Goal: Task Accomplishment & Management: Complete application form

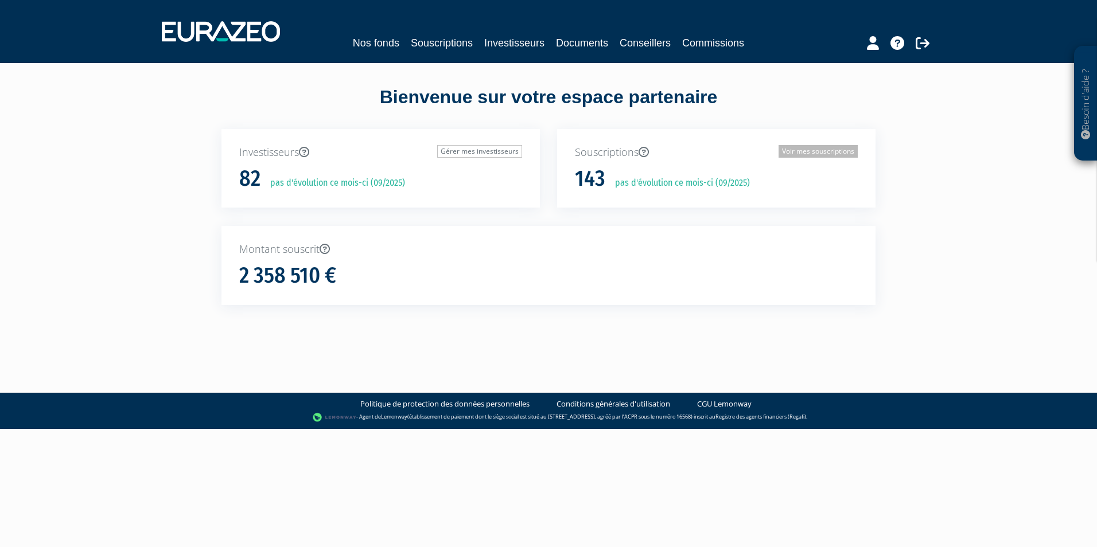
click at [802, 152] on link "Voir mes souscriptions" at bounding box center [818, 151] width 79 height 13
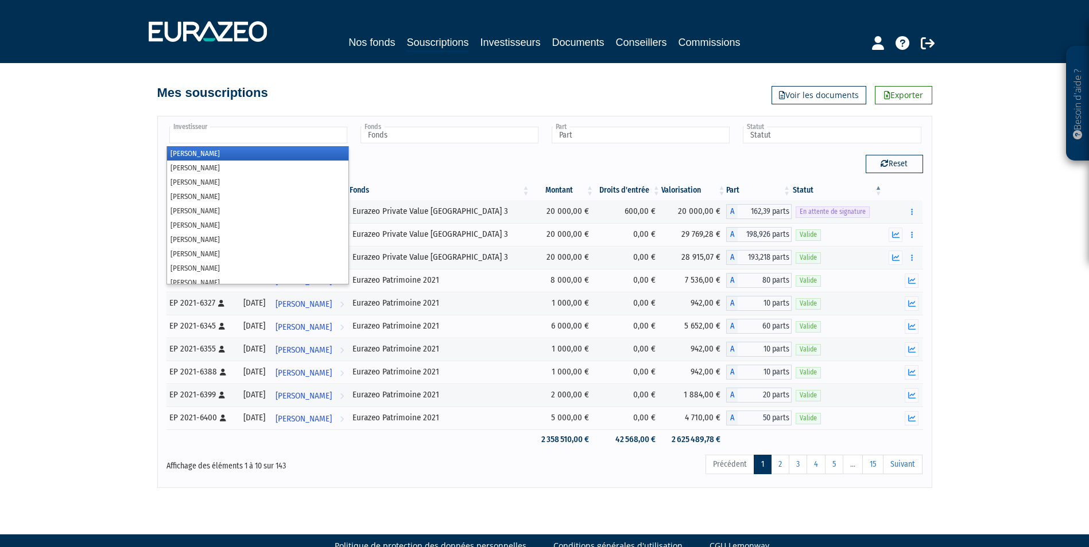
click at [242, 142] on input "text" at bounding box center [258, 135] width 178 height 17
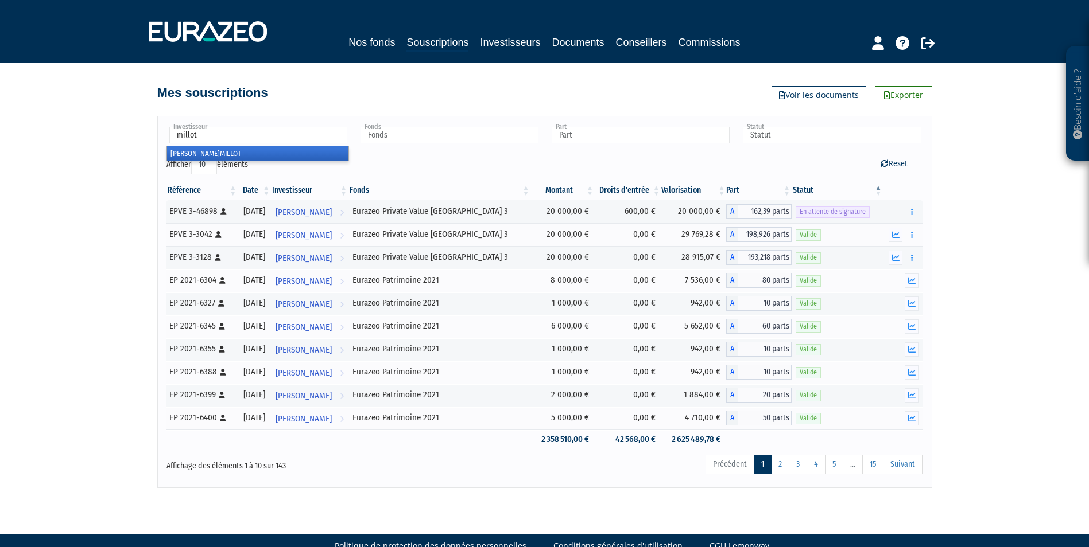
type input "millot"
click at [188, 154] on li "Chantal MILLOT" at bounding box center [257, 153] width 181 height 14
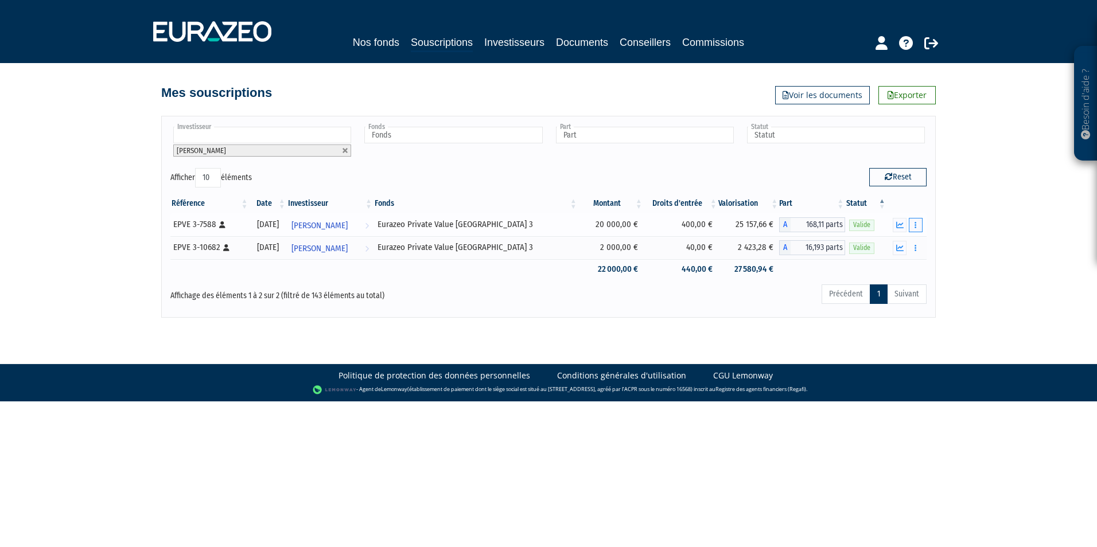
click at [912, 226] on button "button" at bounding box center [916, 225] width 14 height 14
click at [911, 243] on link "Rachat libre" at bounding box center [891, 245] width 57 height 19
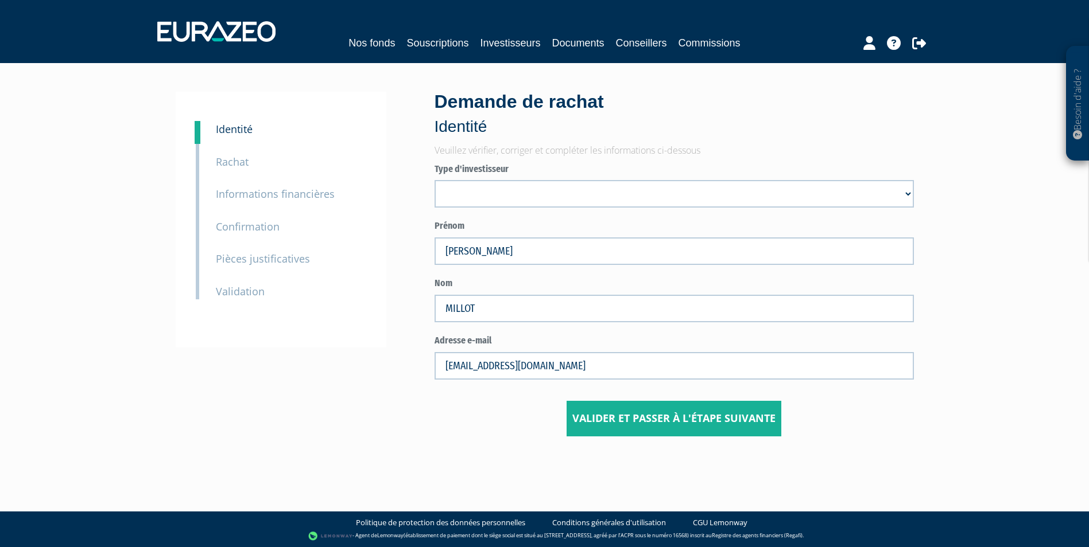
click at [468, 200] on select "Mr Société Mme" at bounding box center [673, 194] width 479 height 28
select select "3"
click at [434, 180] on select "Mr Société Mme" at bounding box center [673, 194] width 479 height 28
click at [612, 419] on button "Valider et passer à l'étape suivante" at bounding box center [673, 419] width 215 height 36
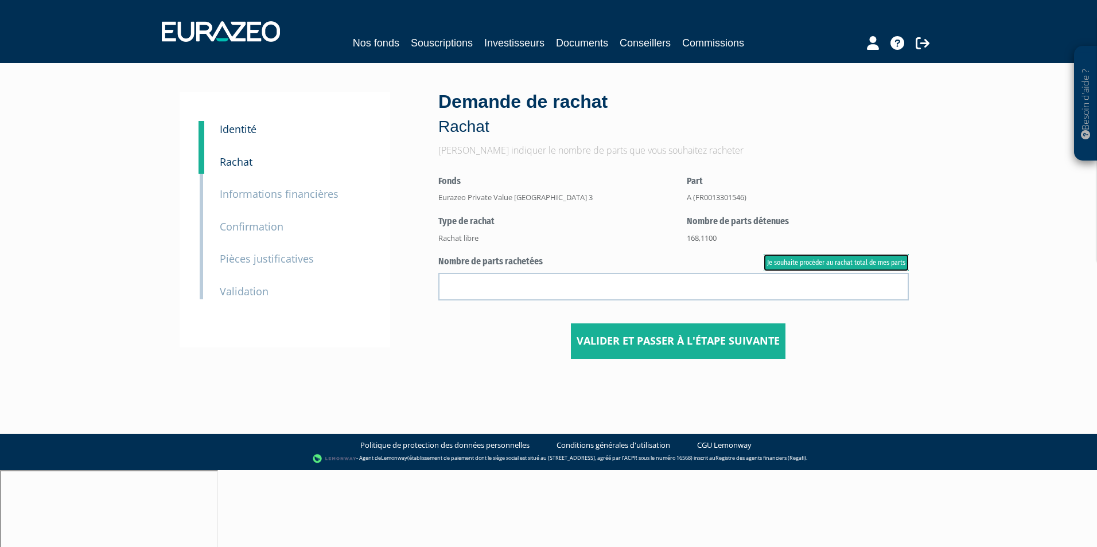
click at [814, 261] on link "Je souhaite procéder au rachat total de mes parts" at bounding box center [836, 262] width 145 height 17
type input "168.110000"
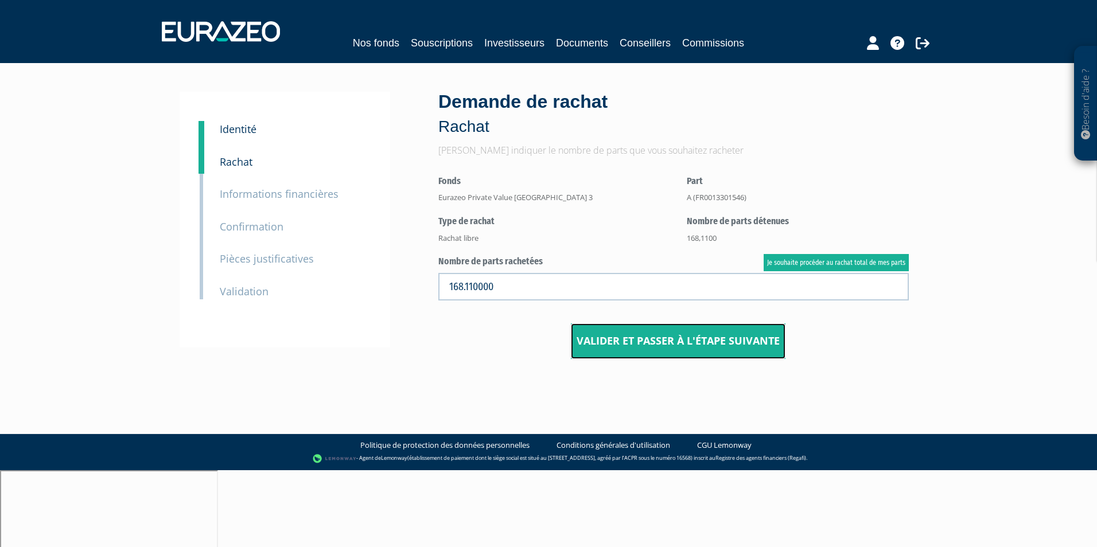
drag, startPoint x: 681, startPoint y: 337, endPoint x: 725, endPoint y: 313, distance: 50.3
click at [682, 337] on button "Valider et passer à l'étape suivante" at bounding box center [678, 342] width 215 height 36
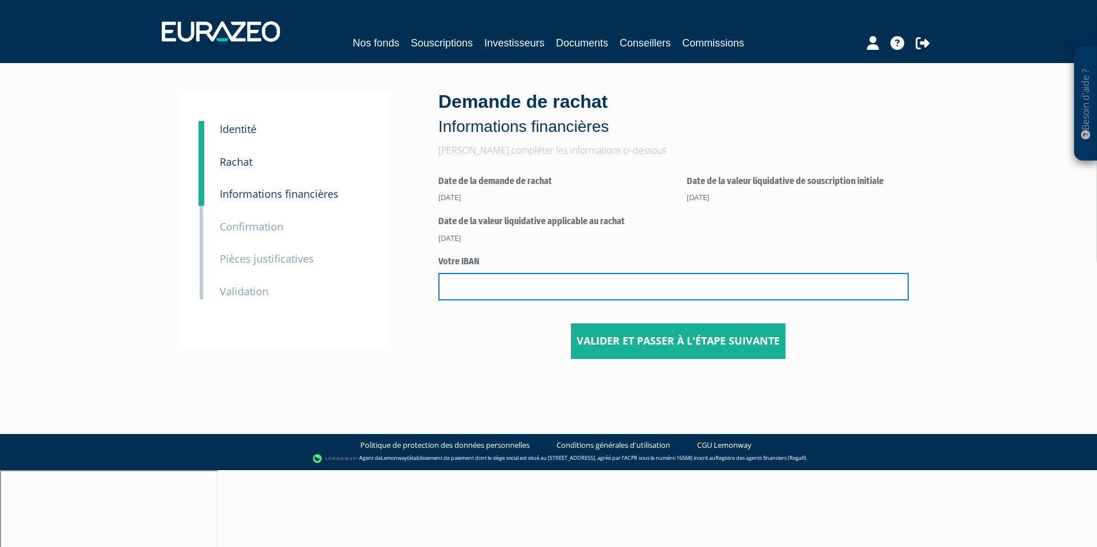
click at [562, 294] on input "text" at bounding box center [673, 287] width 471 height 28
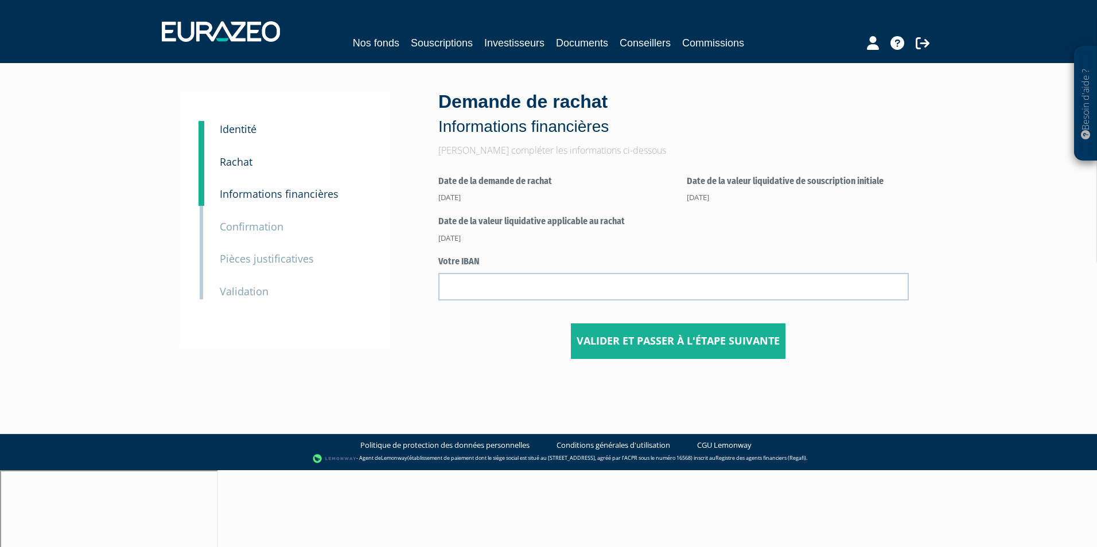
click at [241, 157] on small "Rachat" at bounding box center [236, 162] width 33 height 14
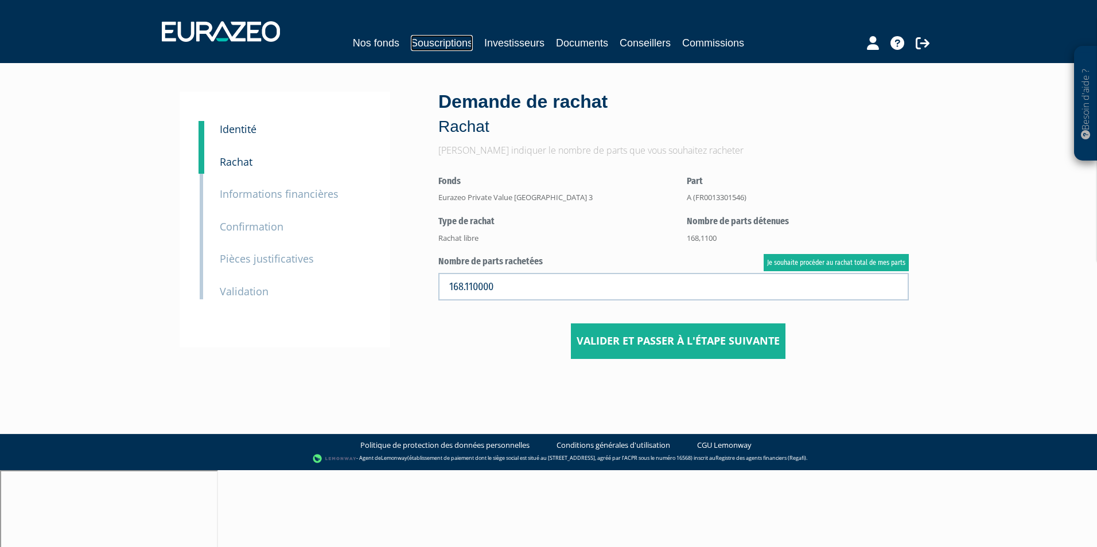
click at [452, 43] on link "Souscriptions" at bounding box center [442, 43] width 62 height 16
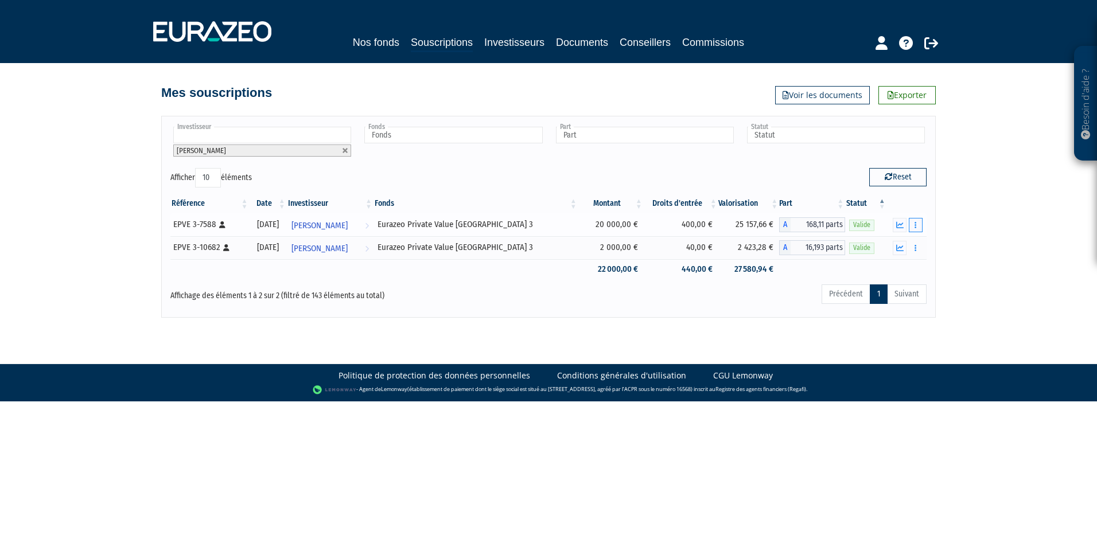
click at [914, 226] on button "button" at bounding box center [916, 225] width 14 height 14
click at [907, 242] on link "Rachat libre" at bounding box center [891, 245] width 57 height 19
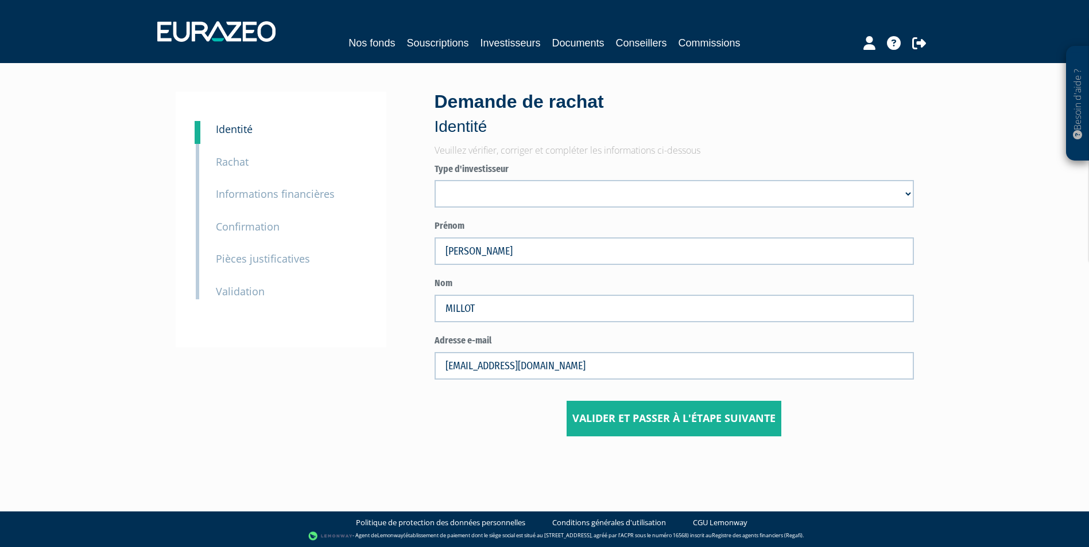
click at [493, 189] on select "Mr Société Mme" at bounding box center [673, 194] width 479 height 28
select select "3"
click at [434, 180] on select "Mr Société Mme" at bounding box center [673, 194] width 479 height 28
click at [638, 427] on button "Valider et passer à l'étape suivante" at bounding box center [673, 419] width 215 height 36
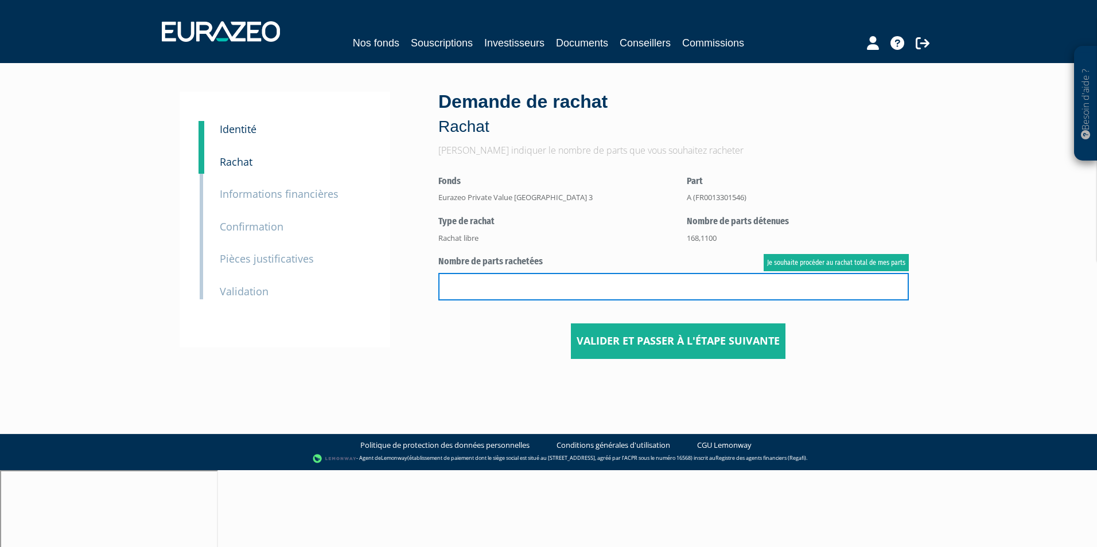
click at [555, 282] on input "text" at bounding box center [673, 287] width 471 height 28
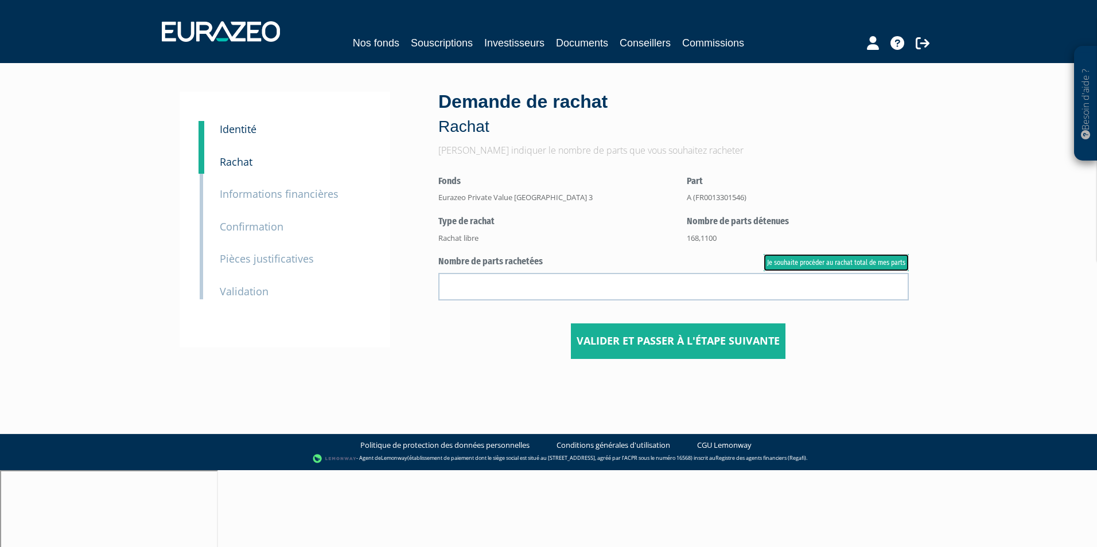
click at [809, 259] on link "Je souhaite procéder au rachat total de mes parts" at bounding box center [836, 262] width 145 height 17
type input "168.110000"
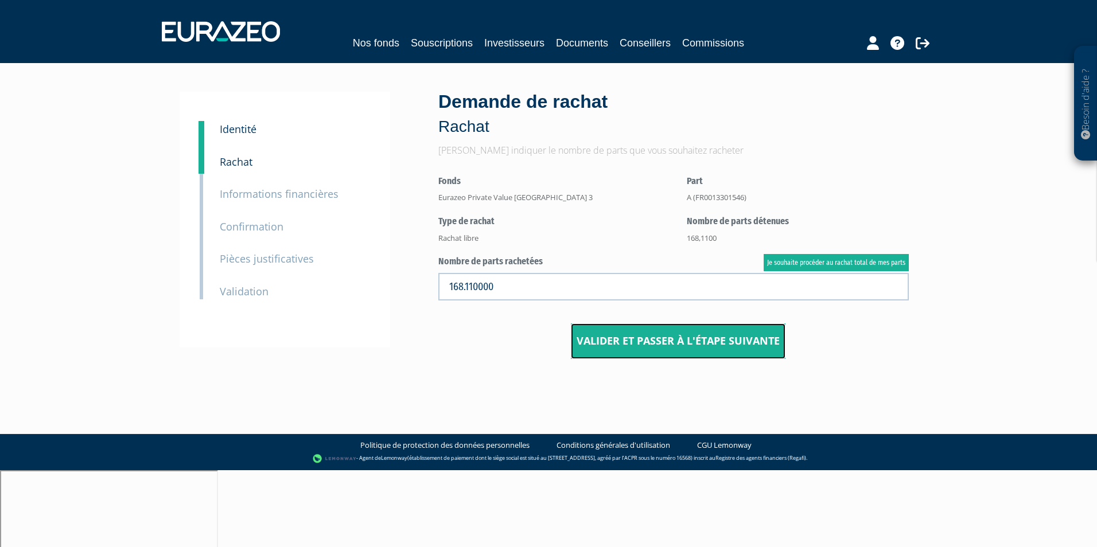
click at [634, 339] on button "Valider et passer à l'étape suivante" at bounding box center [678, 342] width 215 height 36
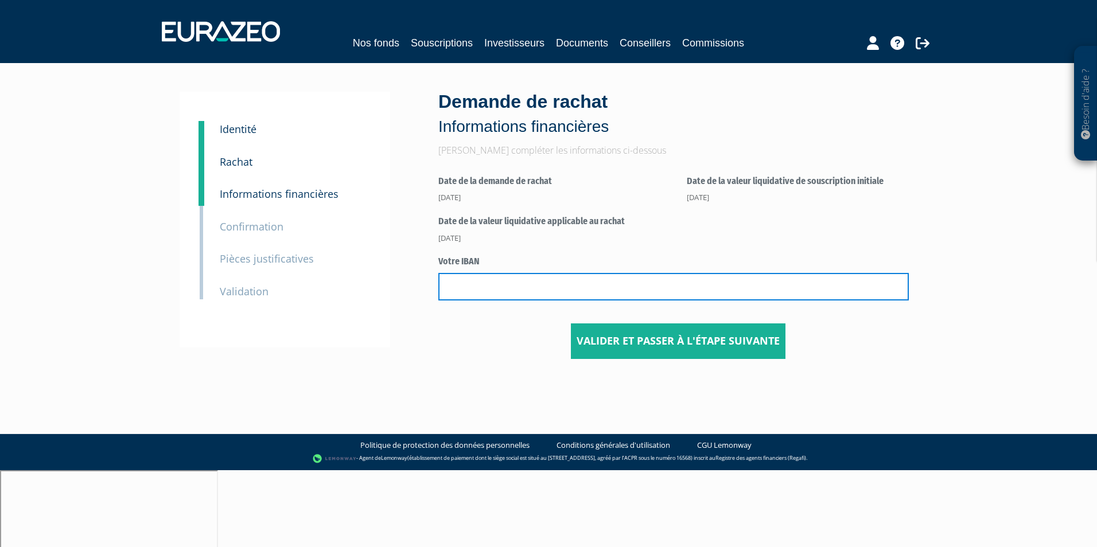
click at [565, 300] on input "text" at bounding box center [673, 287] width 471 height 28
paste input "FR76 3000 4031 0300 0030 6411 720"
type input "FR76 3000 4031 0300 0030 6411 720"
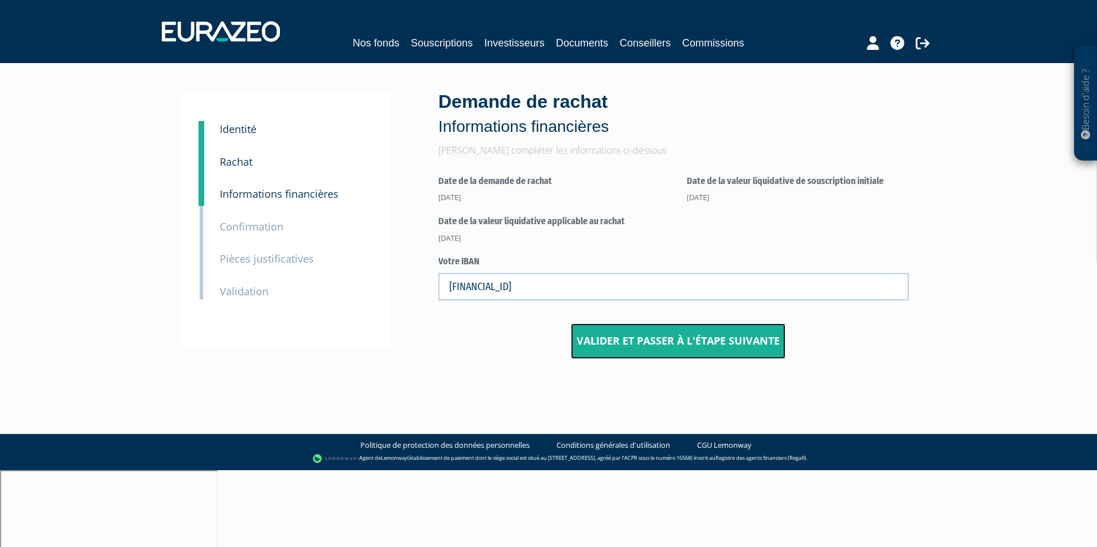
click at [632, 341] on button "Valider et passer à l'étape suivante" at bounding box center [678, 342] width 215 height 36
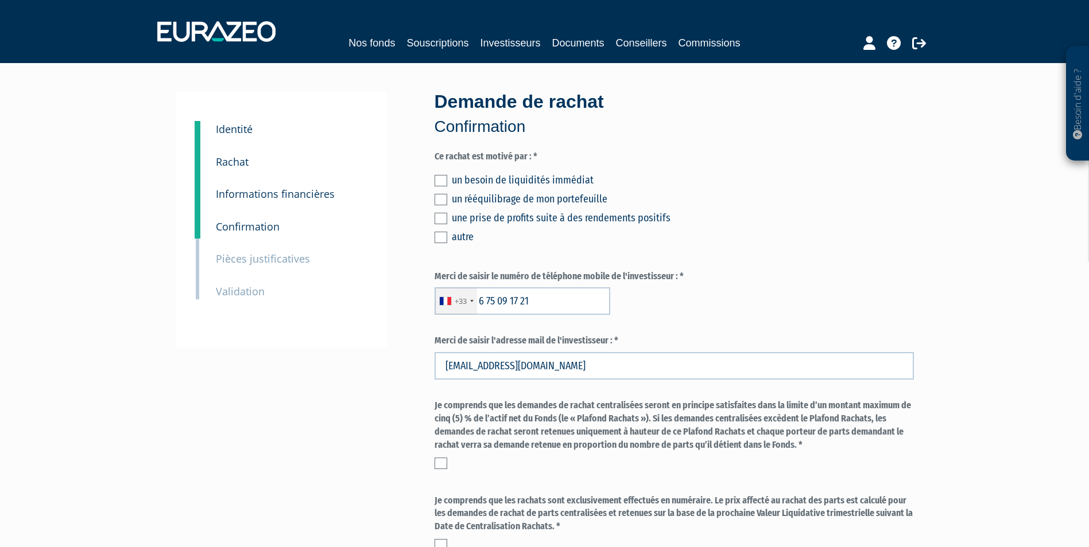
click at [443, 180] on label at bounding box center [440, 180] width 13 height 11
click at [0, 0] on input "checkbox" at bounding box center [0, 0] width 0 height 0
click at [721, 294] on div "+33 France +33 Germany (Deutschland) +49 Switzerland (Schweiz) +41 Belgium (Bel…" at bounding box center [673, 302] width 479 height 28
click at [443, 465] on label at bounding box center [440, 463] width 13 height 11
click at [0, 0] on input "checkbox" at bounding box center [0, 0] width 0 height 0
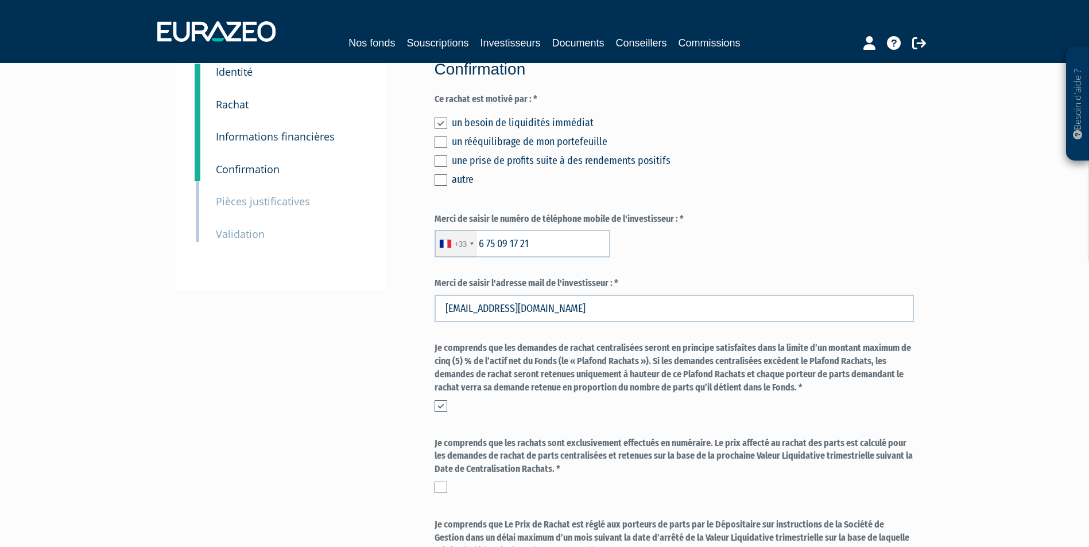
click at [445, 480] on div "Je comprends que les rachats sont exclusivement effectués en numéraire. Le prix…" at bounding box center [673, 465] width 479 height 57
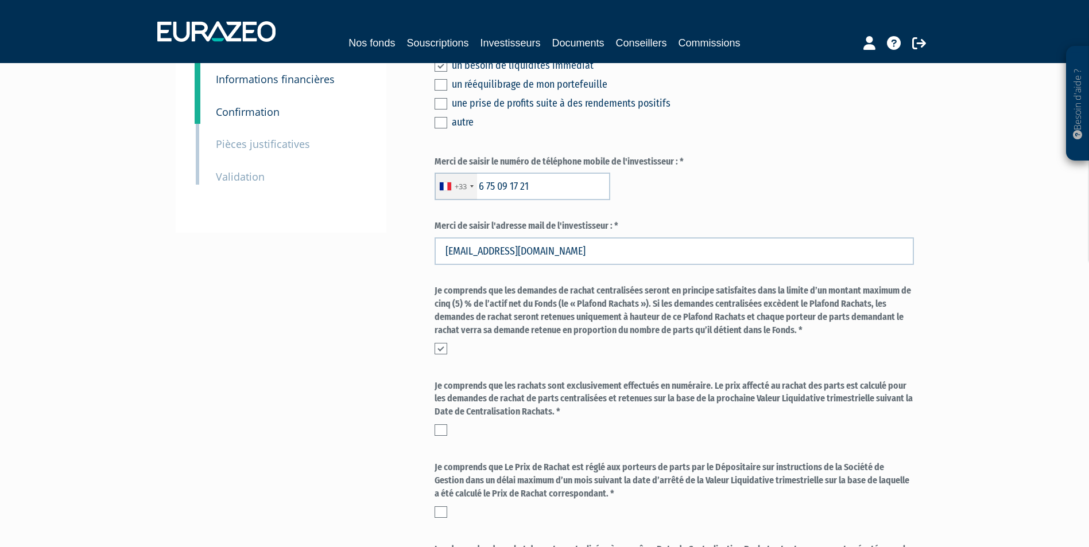
click at [442, 424] on div "Je comprends que les rachats sont exclusivement effectués en numéraire. Le prix…" at bounding box center [673, 408] width 479 height 57
click at [444, 430] on label at bounding box center [440, 430] width 13 height 11
click at [0, 0] on input "checkbox" at bounding box center [0, 0] width 0 height 0
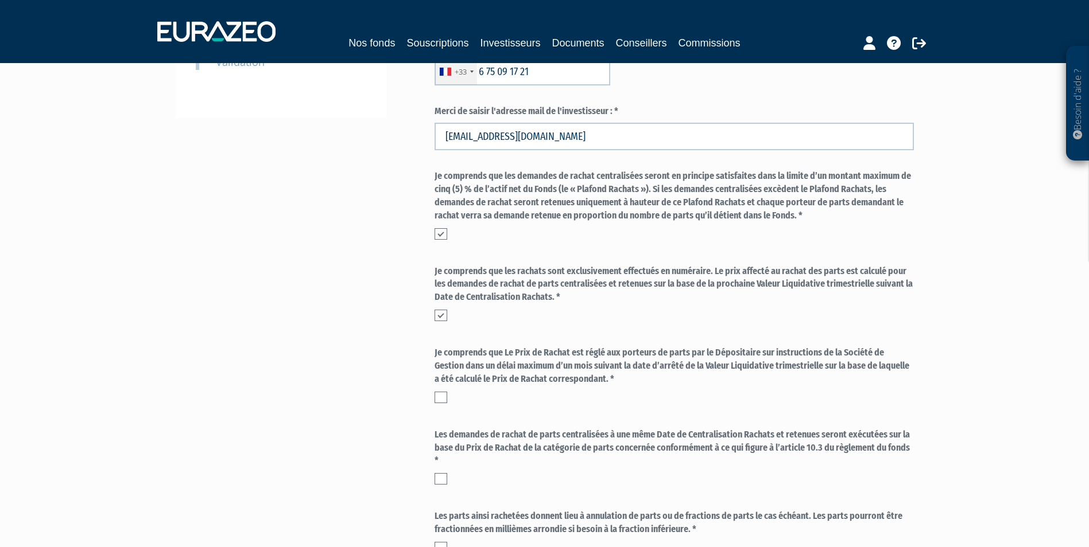
click at [446, 398] on label at bounding box center [440, 397] width 13 height 11
click at [0, 0] on input "checkbox" at bounding box center [0, 0] width 0 height 0
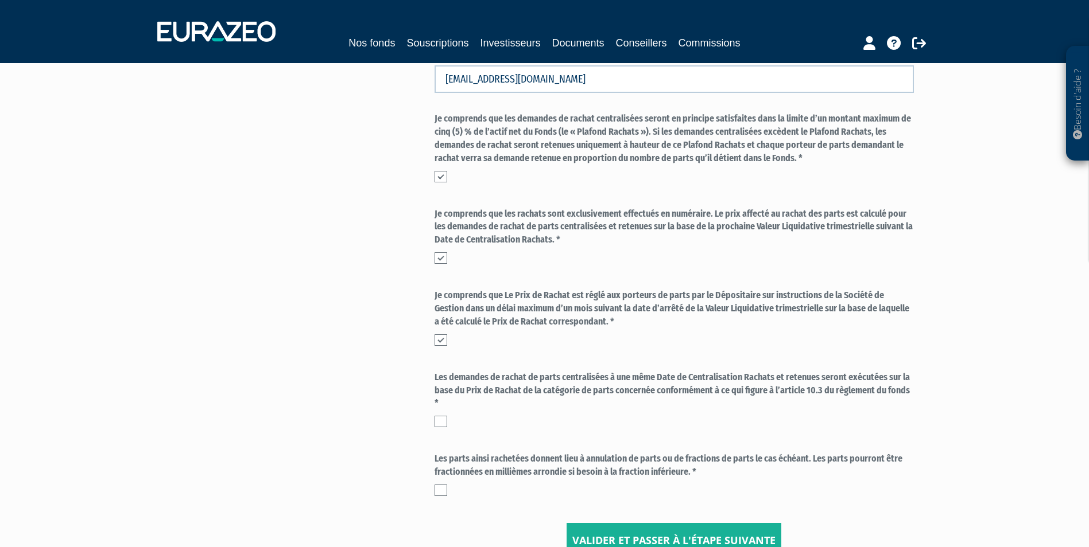
click at [438, 425] on label at bounding box center [440, 421] width 13 height 11
click at [0, 0] on input "checkbox" at bounding box center [0, 0] width 0 height 0
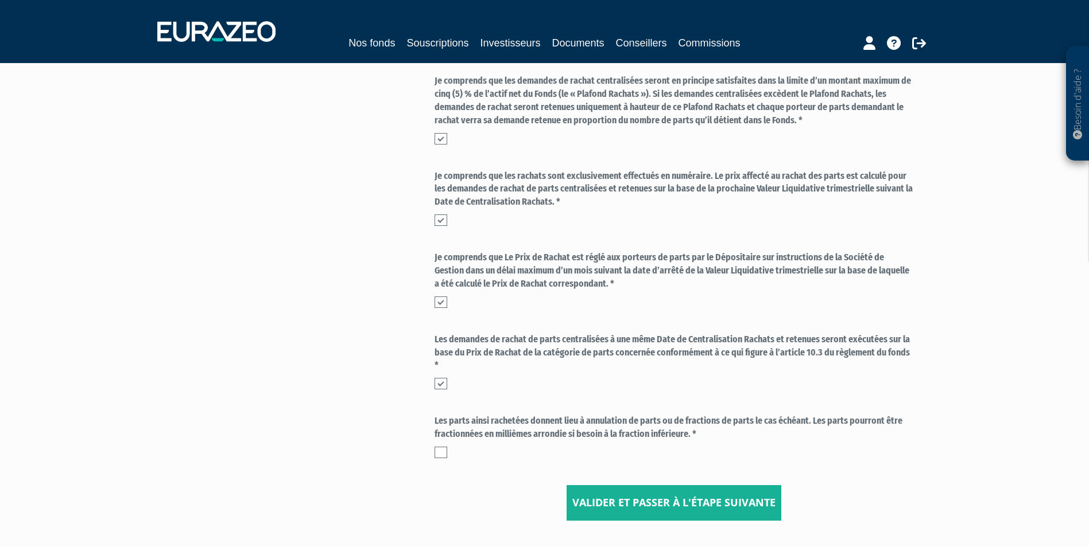
scroll to position [344, 0]
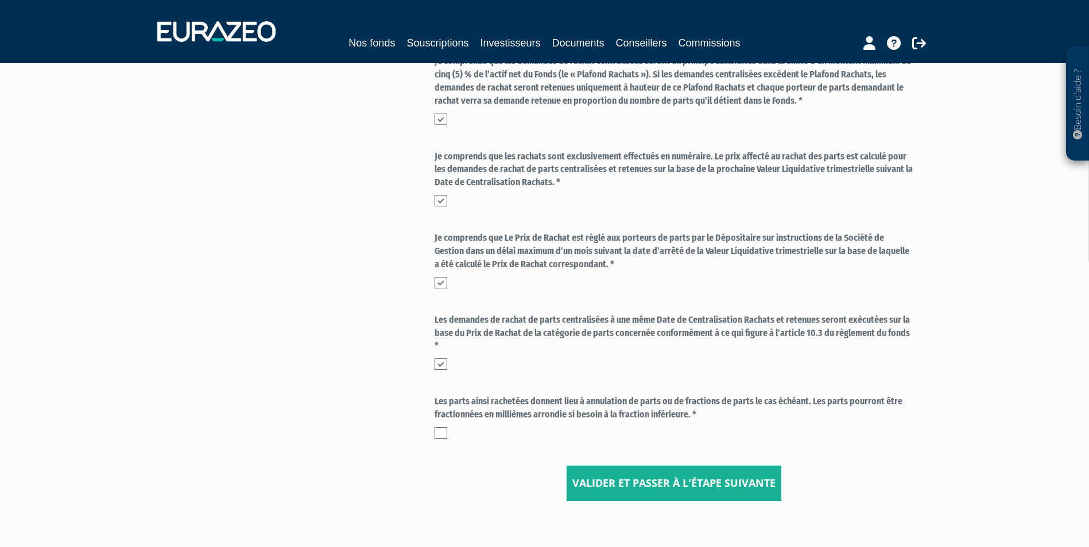
click at [441, 433] on label at bounding box center [440, 433] width 13 height 11
click at [0, 0] on input "checkbox" at bounding box center [0, 0] width 0 height 0
click at [656, 492] on button "Valider et passer à l'étape suivante" at bounding box center [673, 484] width 215 height 36
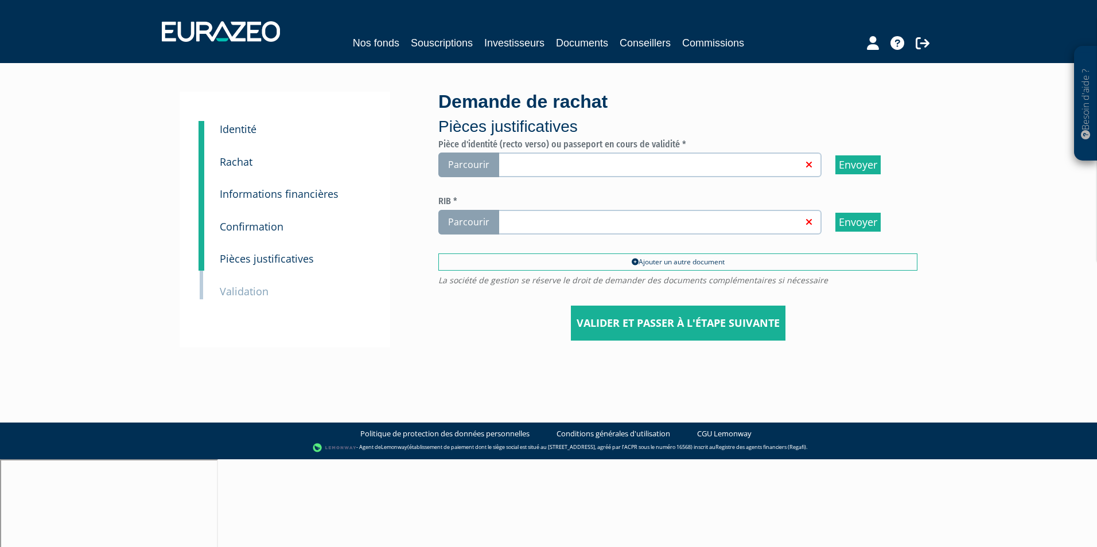
click at [661, 161] on link at bounding box center [649, 163] width 306 height 11
click at [0, 0] on input "Parcourir" at bounding box center [0, 0] width 0 height 0
click at [711, 164] on link at bounding box center [649, 163] width 306 height 11
click at [0, 0] on input "Parcourir" at bounding box center [0, 0] width 0 height 0
click at [572, 222] on link at bounding box center [649, 221] width 306 height 11
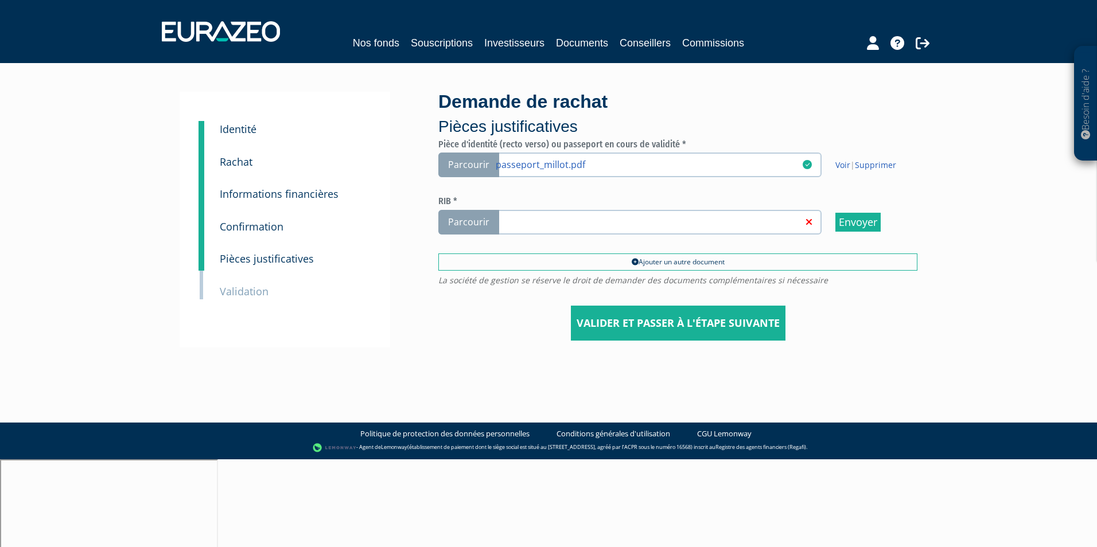
click at [0, 0] on input "Parcourir" at bounding box center [0, 0] width 0 height 0
click at [636, 329] on input "Valider et passer à l'étape suivante" at bounding box center [678, 324] width 215 height 36
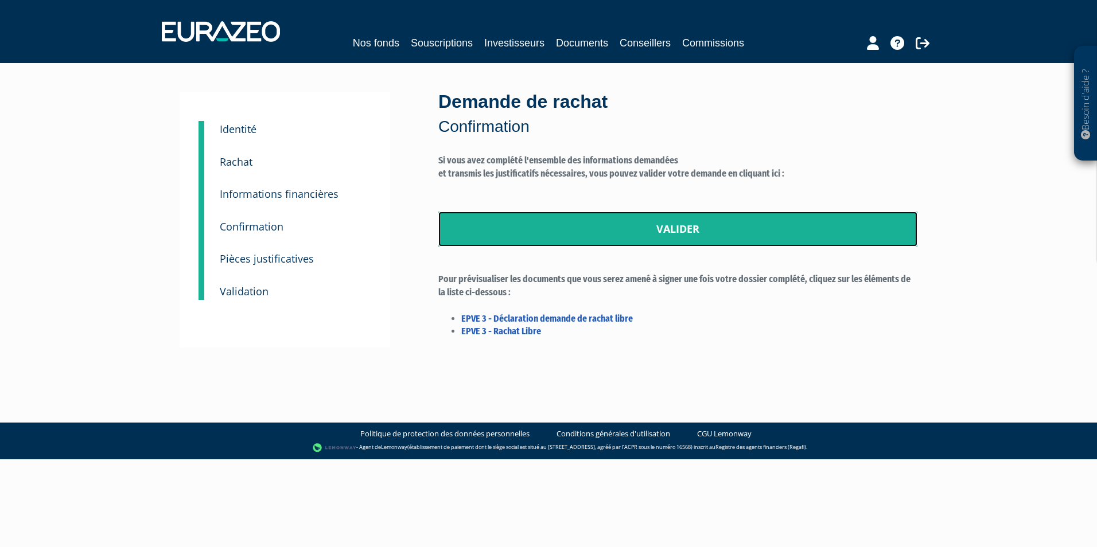
click at [586, 234] on link "Valider" at bounding box center [677, 230] width 479 height 36
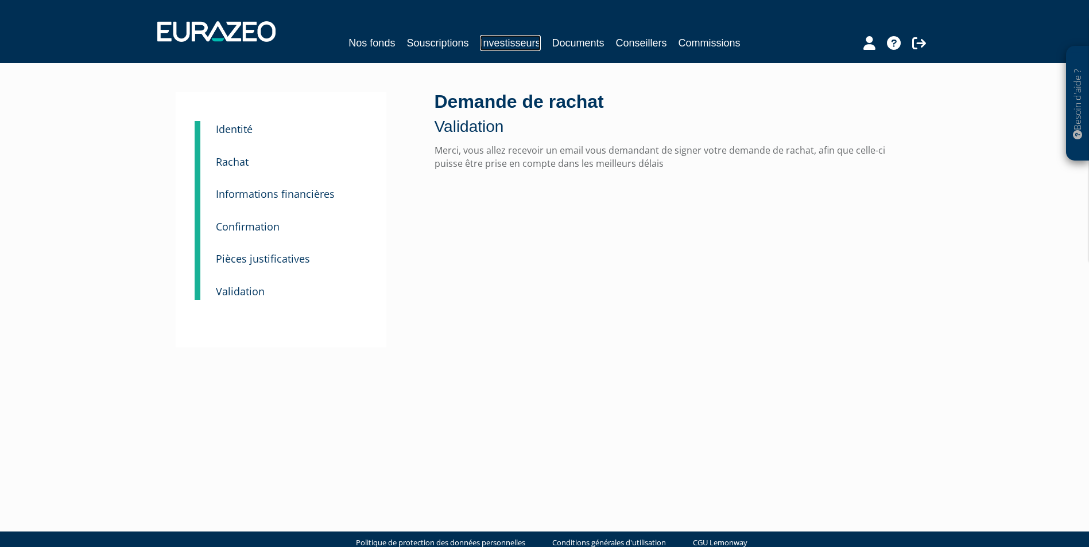
click at [504, 37] on link "Investisseurs" at bounding box center [510, 43] width 60 height 16
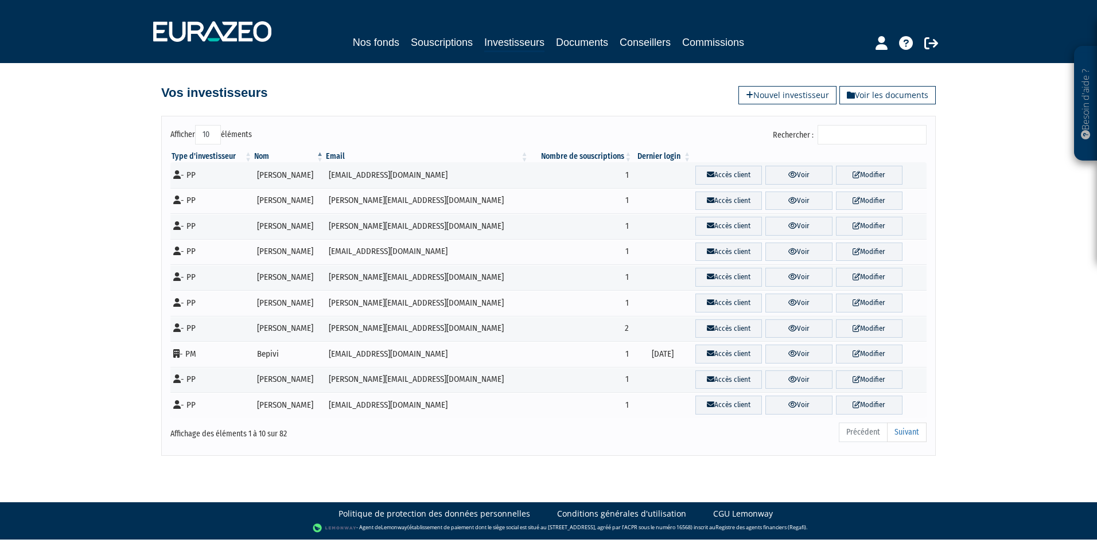
click at [899, 132] on input "Rechercher :" at bounding box center [872, 135] width 109 height 20
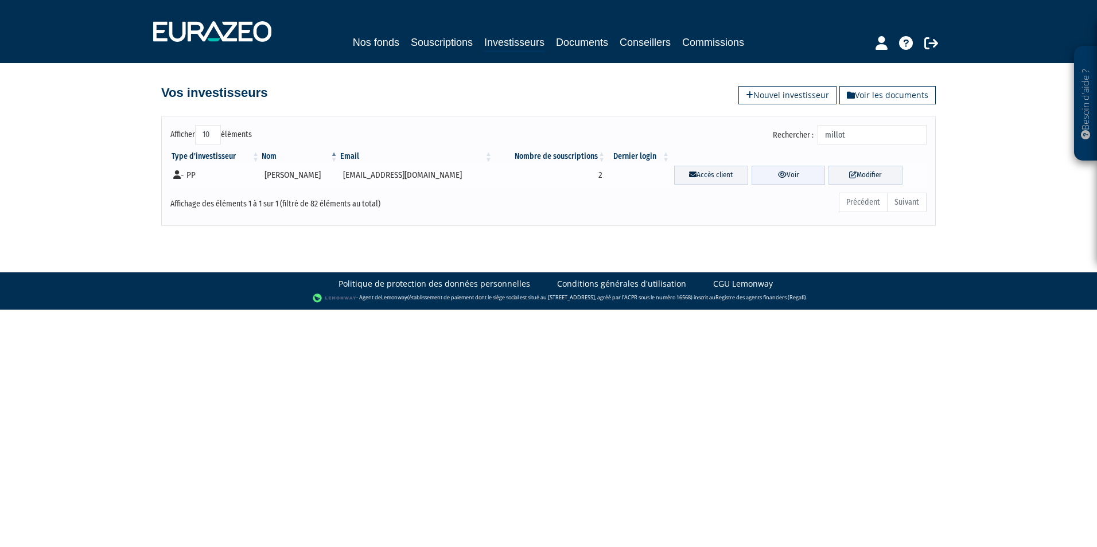
type input "millot"
click at [768, 180] on link "Voir" at bounding box center [789, 175] width 74 height 19
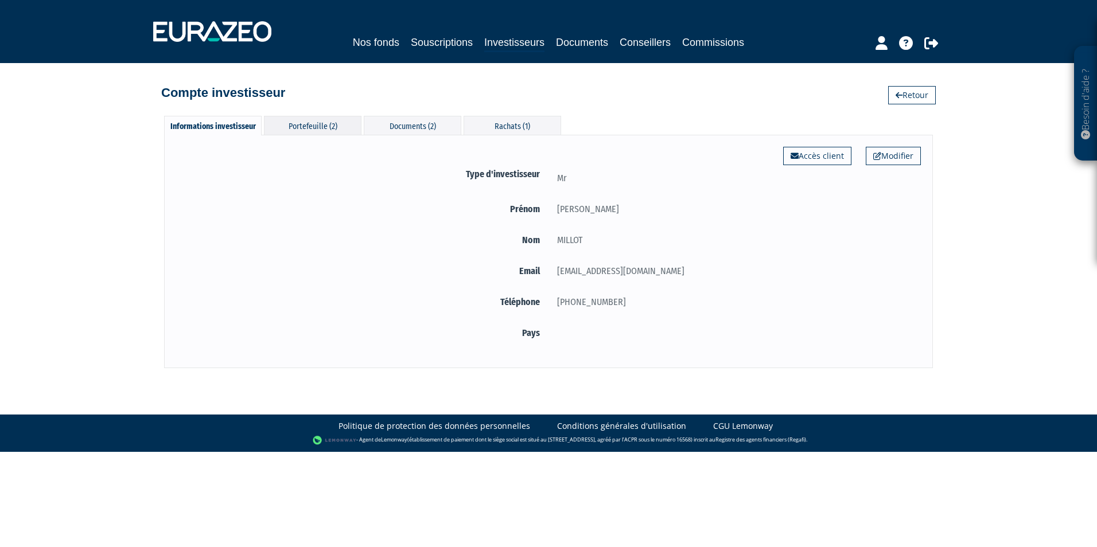
click at [321, 122] on div "Portefeuille (2)" at bounding box center [313, 125] width 98 height 19
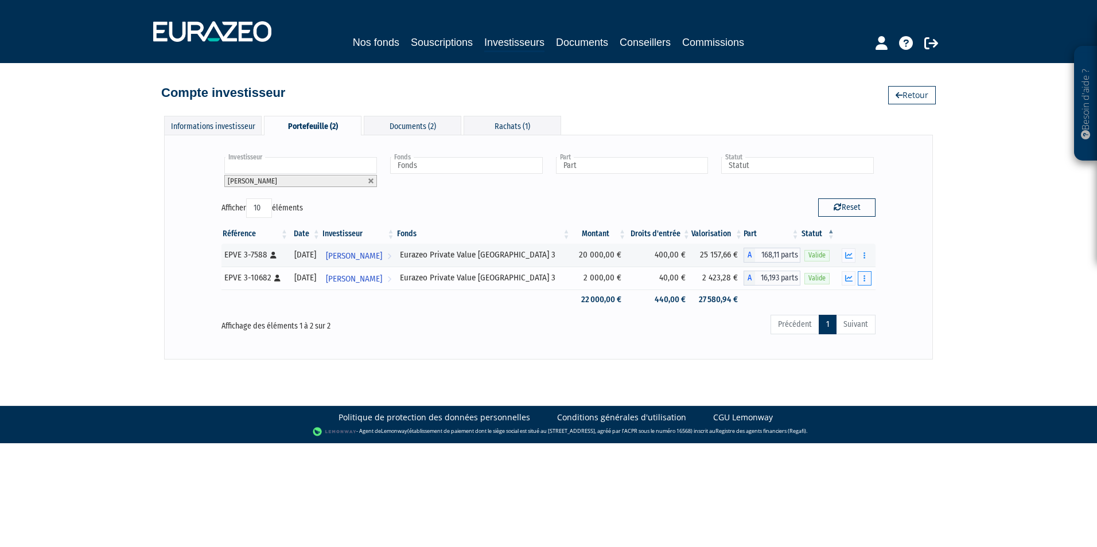
click at [864, 277] on icon "button" at bounding box center [865, 278] width 2 height 7
click at [856, 297] on link "Rachat libre" at bounding box center [839, 299] width 57 height 19
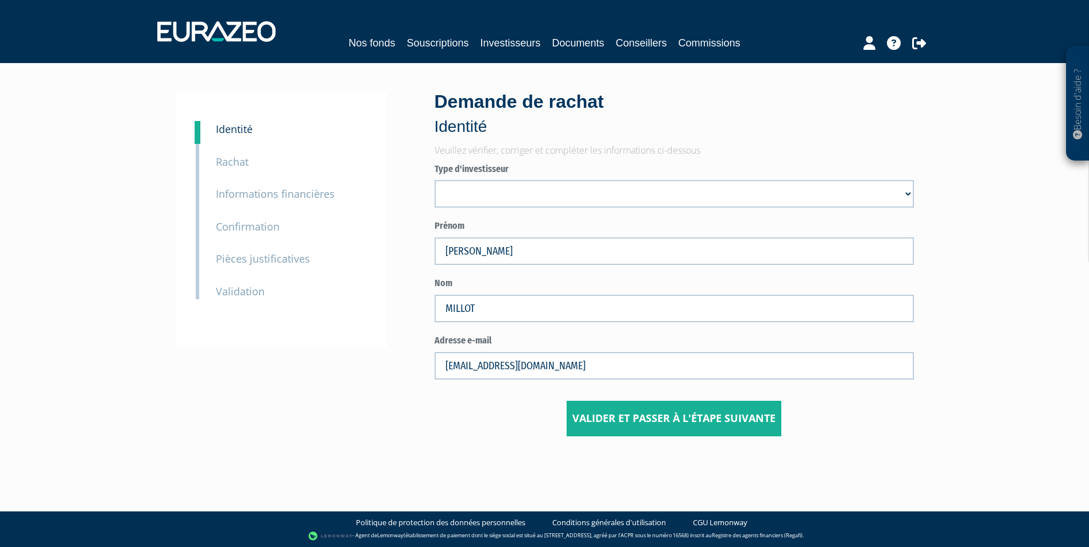
click at [494, 196] on select "Mr Société Mme" at bounding box center [673, 194] width 479 height 28
select select "3"
click at [434, 180] on select "Mr Société Mme" at bounding box center [673, 194] width 479 height 28
click at [645, 413] on button "Valider et passer à l'étape suivante" at bounding box center [673, 419] width 215 height 36
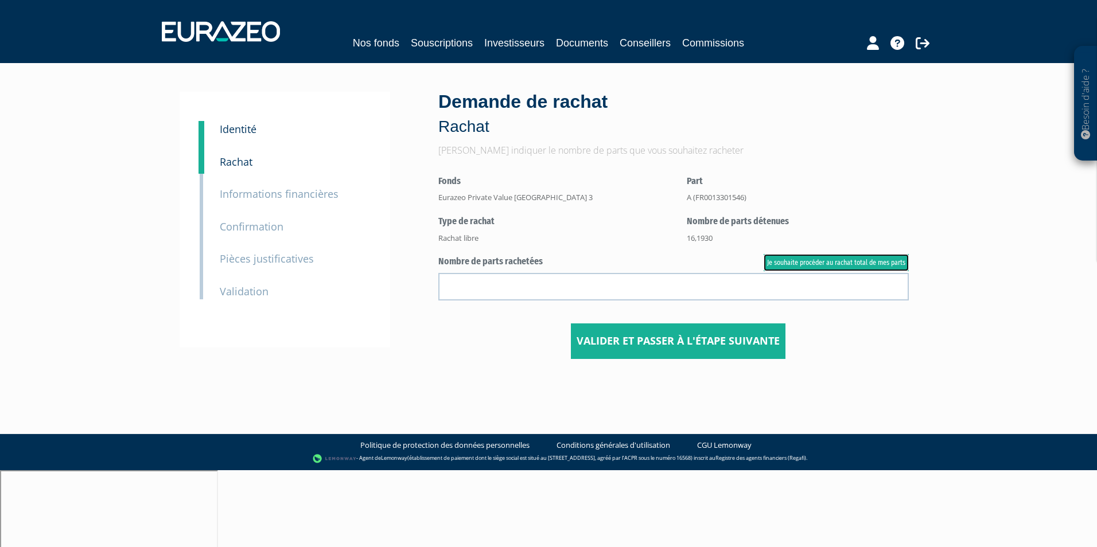
click at [805, 267] on link "Je souhaite procéder au rachat total de mes parts" at bounding box center [836, 262] width 145 height 17
type input "16.193000"
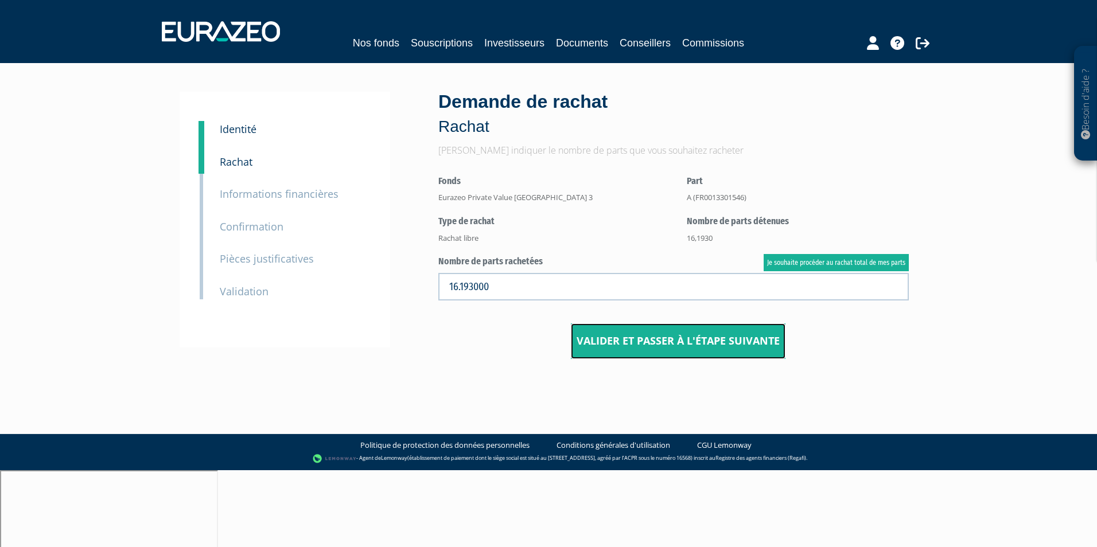
click at [657, 343] on button "Valider et passer à l'étape suivante" at bounding box center [678, 342] width 215 height 36
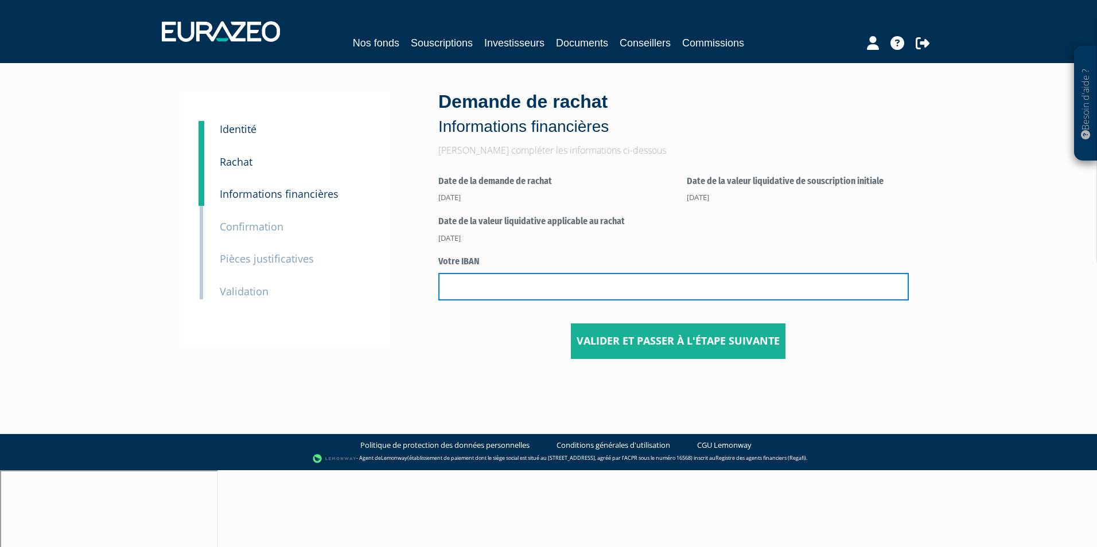
click at [549, 289] on input "text" at bounding box center [673, 287] width 471 height 28
paste input "[FINANCIAL_ID]"
type input "FR76 3000 4031 0300 0030 6411 720"
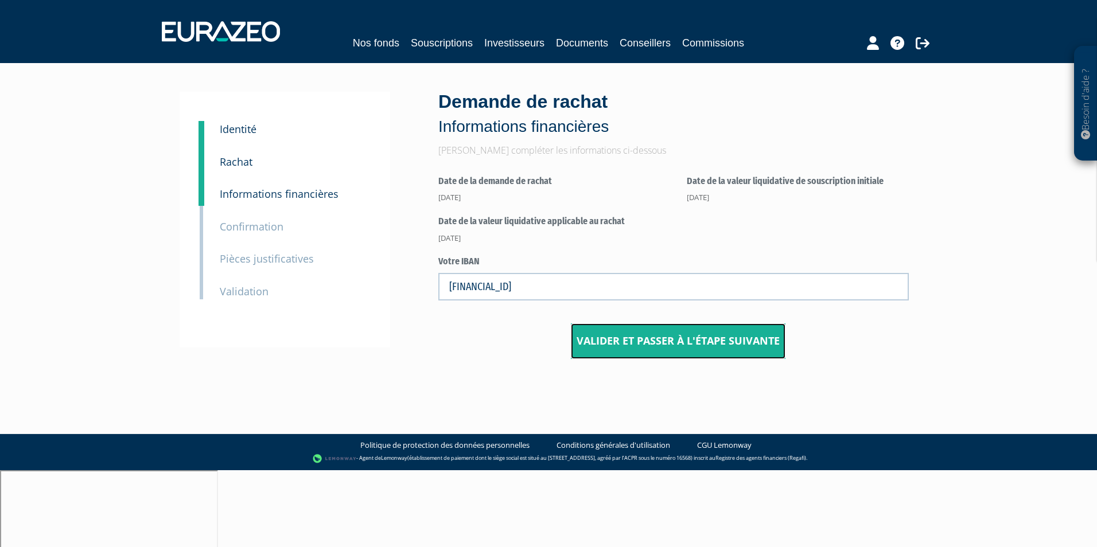
click at [612, 331] on button "Valider et passer à l'étape suivante" at bounding box center [678, 342] width 215 height 36
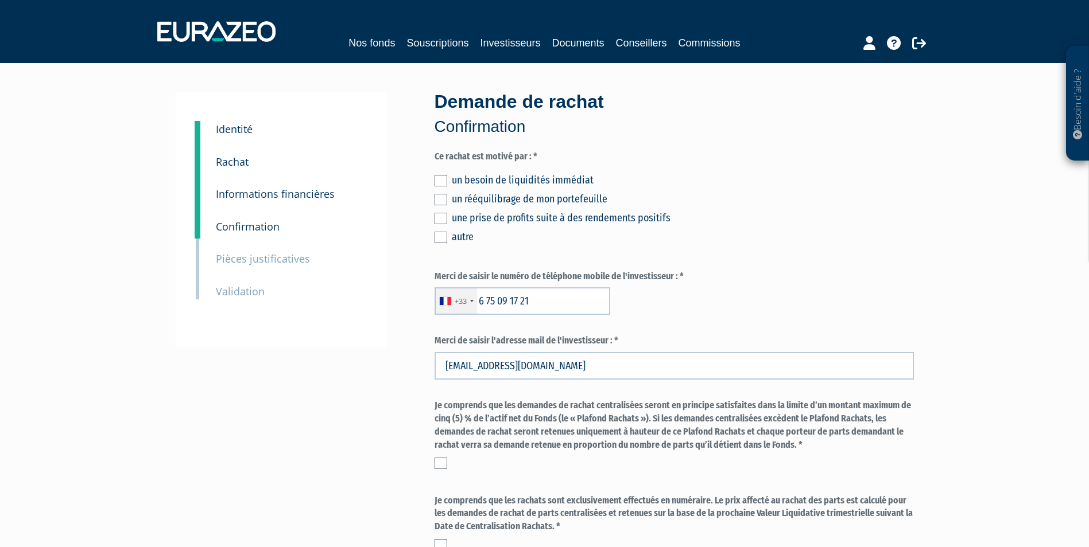
click at [437, 178] on label at bounding box center [440, 180] width 13 height 11
click at [0, 0] on input "checkbox" at bounding box center [0, 0] width 0 height 0
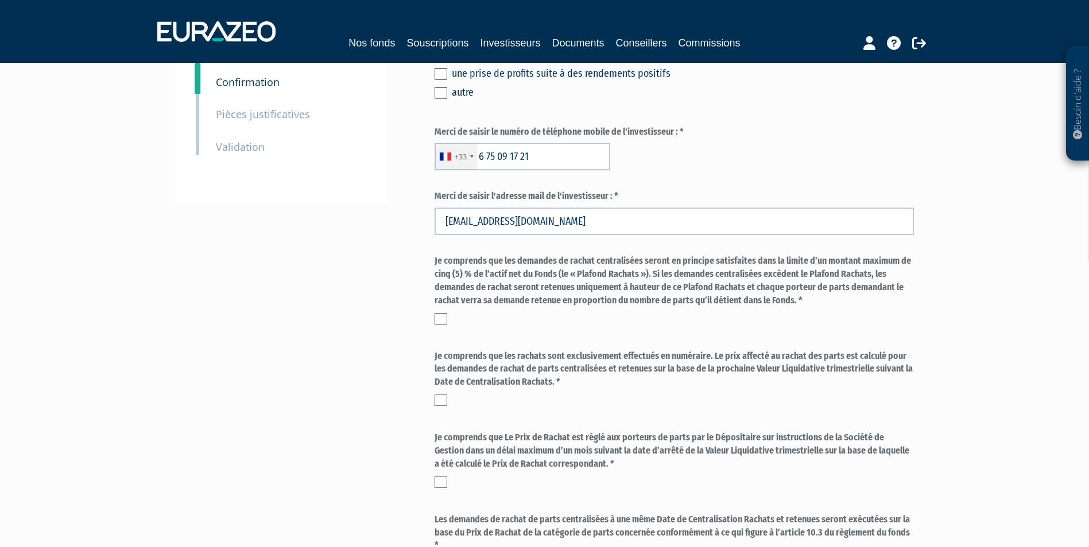
scroll to position [230, 0]
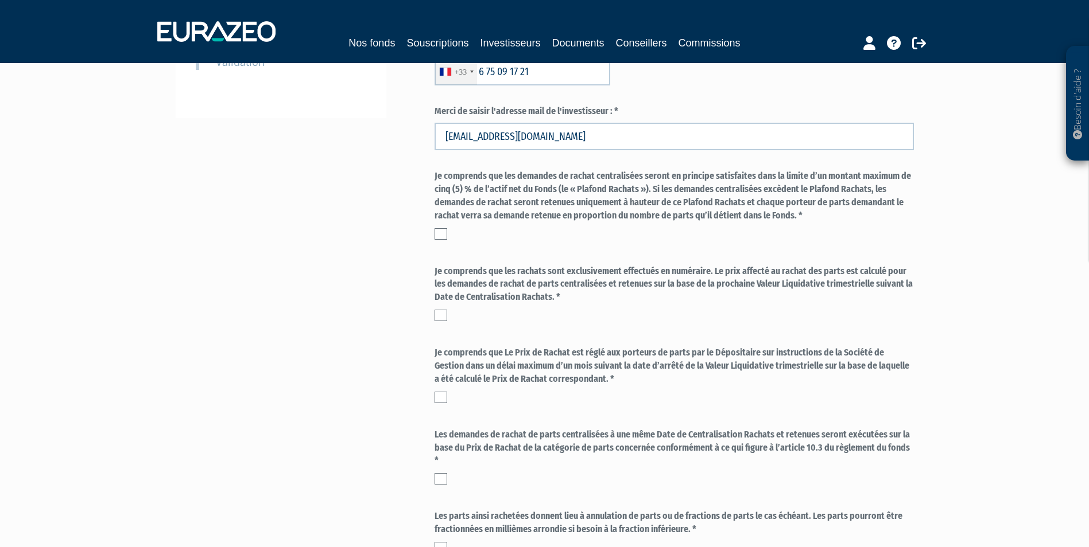
click at [444, 227] on div "Je comprends que les demandes de rachat centralisées seront en principe satisfa…" at bounding box center [673, 204] width 479 height 69
click at [432, 231] on div "Demande de rachat Confirmation Ce rachat est motivé par : * un besoin de liquid…" at bounding box center [674, 239] width 496 height 754
click at [441, 238] on label at bounding box center [440, 233] width 13 height 11
click at [0, 0] on input "checkbox" at bounding box center [0, 0] width 0 height 0
click at [438, 311] on label at bounding box center [440, 315] width 13 height 11
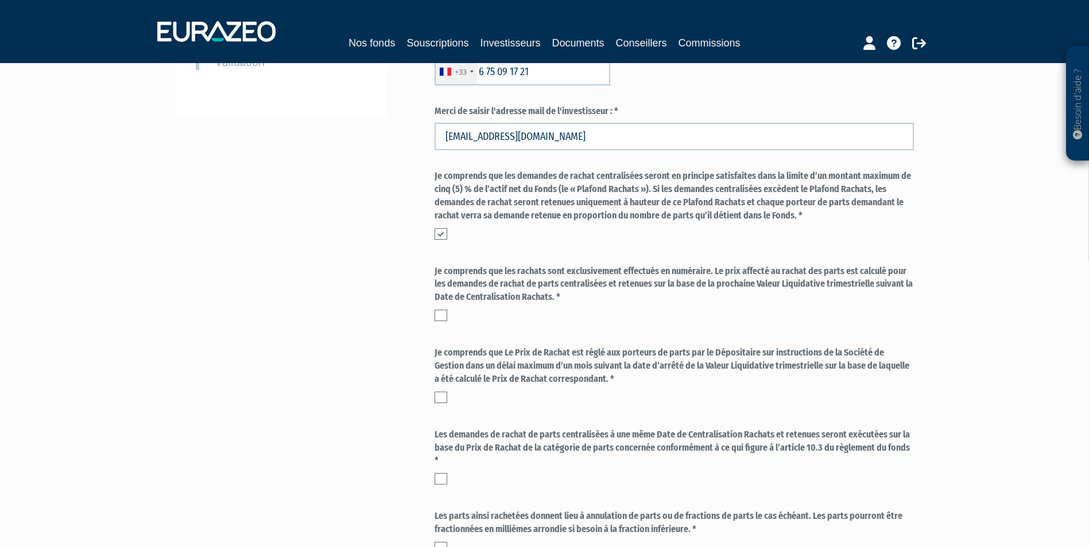
click at [0, 0] on input "checkbox" at bounding box center [0, 0] width 0 height 0
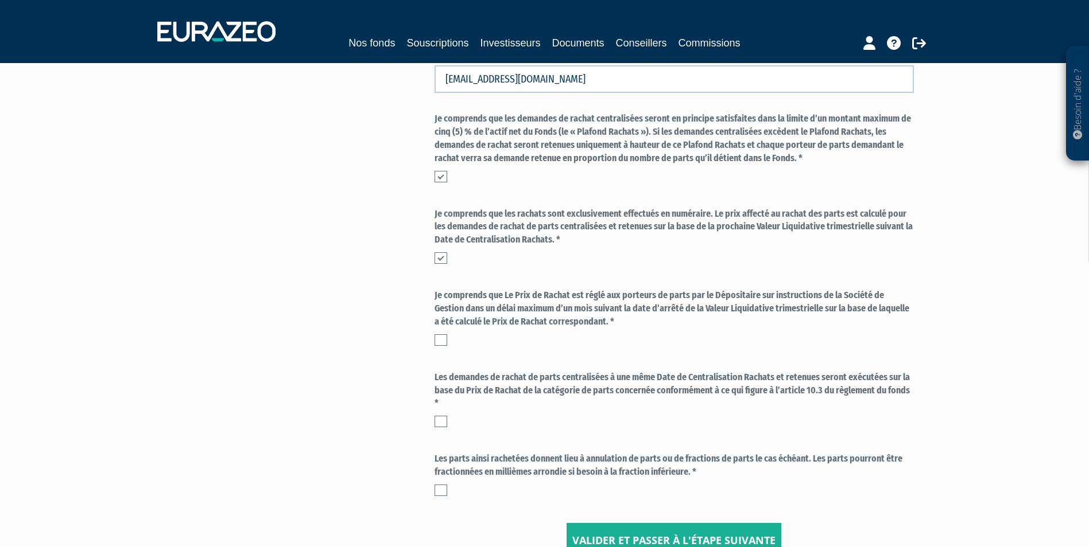
click at [440, 340] on label at bounding box center [440, 340] width 13 height 11
click at [0, 0] on input "checkbox" at bounding box center [0, 0] width 0 height 0
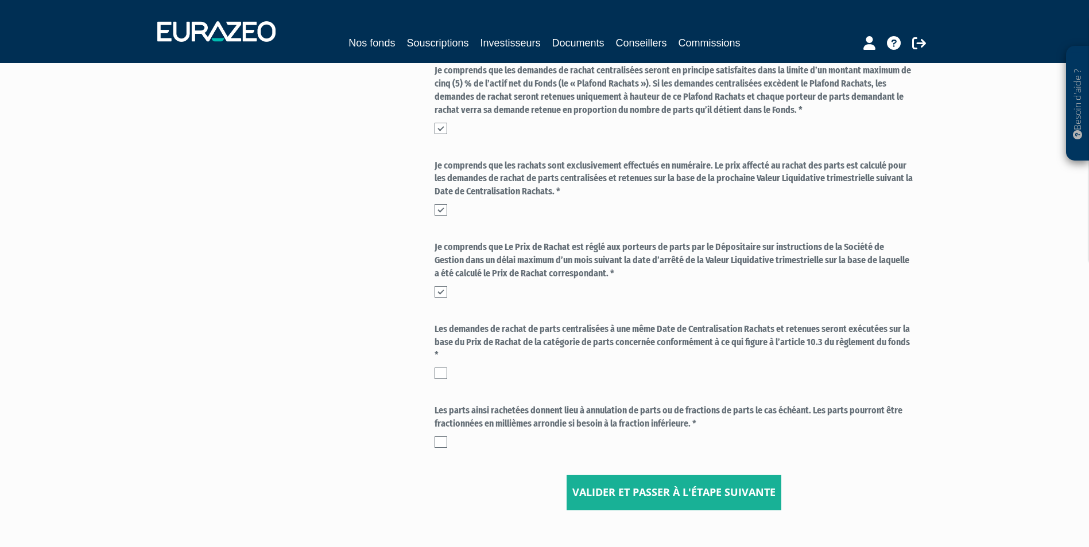
scroll to position [402, 0]
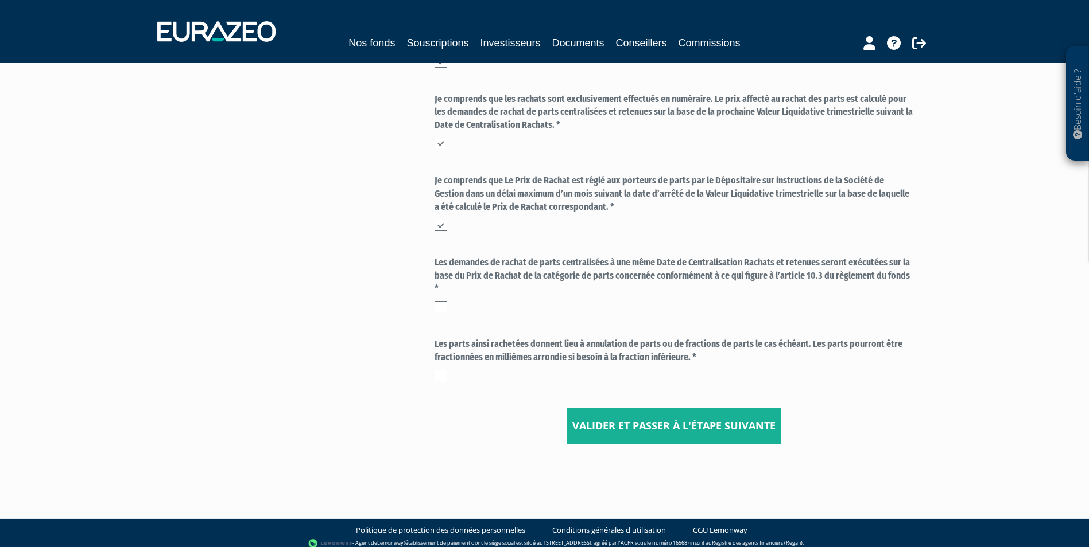
click at [444, 311] on label at bounding box center [440, 306] width 13 height 11
click at [0, 0] on input "checkbox" at bounding box center [0, 0] width 0 height 0
click at [446, 374] on label at bounding box center [440, 375] width 13 height 11
click at [0, 0] on input "checkbox" at bounding box center [0, 0] width 0 height 0
drag, startPoint x: 606, startPoint y: 403, endPoint x: 630, endPoint y: 429, distance: 35.3
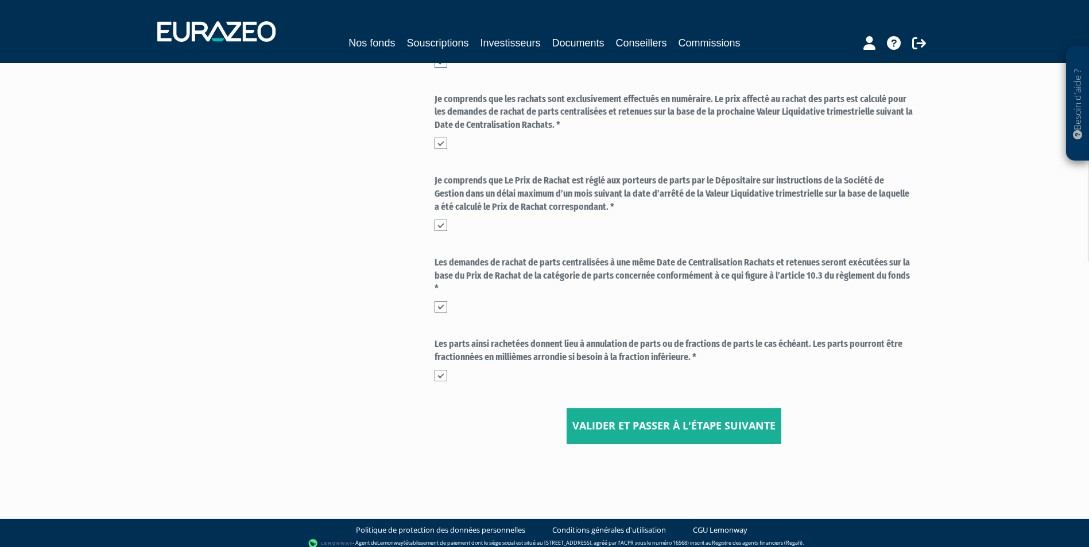
click at [607, 404] on form "Ce rachat est motivé par : * un besoin de liquidités immédiat un rééquilibrage …" at bounding box center [673, 97] width 479 height 696
click at [633, 431] on button "Valider et passer à l'étape suivante" at bounding box center [673, 427] width 215 height 36
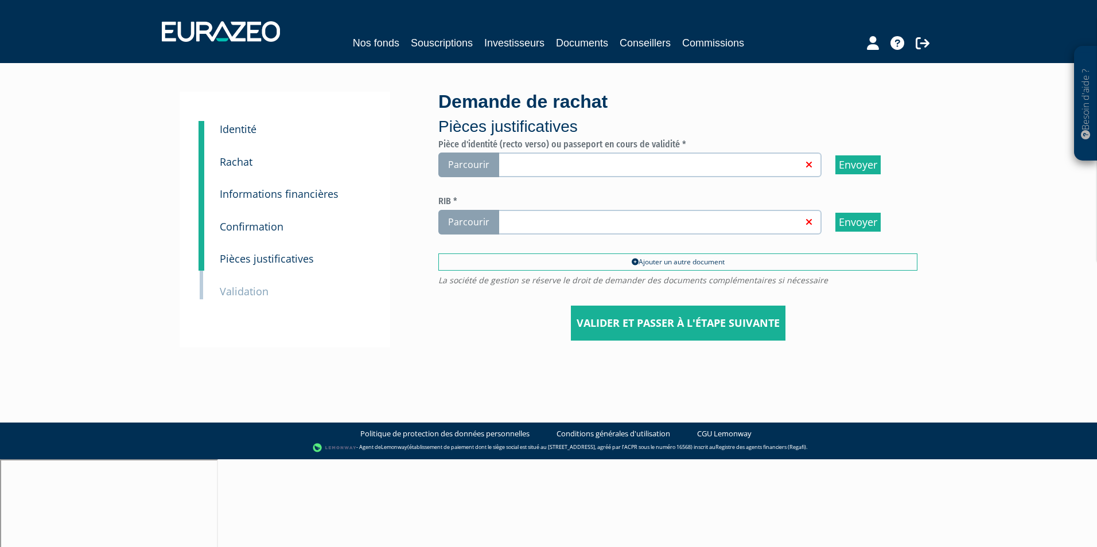
click at [733, 164] on link at bounding box center [649, 163] width 306 height 11
click at [0, 0] on input "Parcourir" at bounding box center [0, 0] width 0 height 0
click at [558, 224] on link at bounding box center [649, 221] width 306 height 11
click at [518, 214] on label "Parcourir" at bounding box center [629, 222] width 383 height 25
click at [0, 0] on input "Parcourir" at bounding box center [0, 0] width 0 height 0
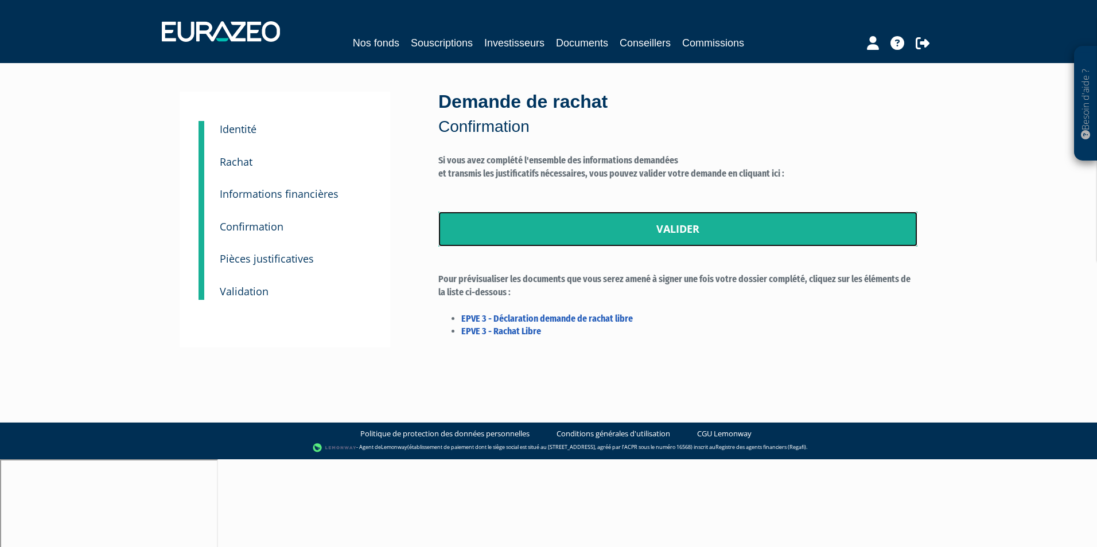
click at [683, 229] on link "Valider" at bounding box center [677, 230] width 479 height 36
